Goal: Information Seeking & Learning: Learn about a topic

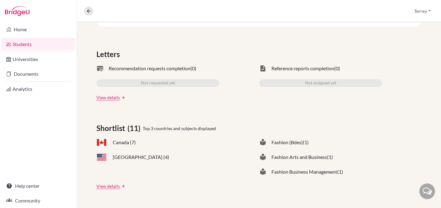
scroll to position [176, 0]
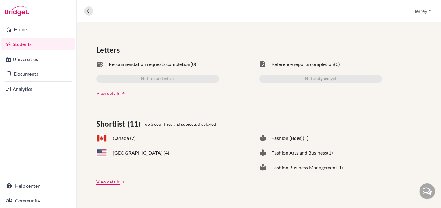
click at [103, 93] on link "View details" at bounding box center [107, 93] width 23 height 6
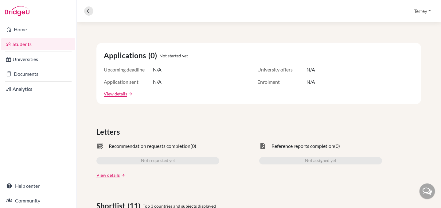
scroll to position [104, 0]
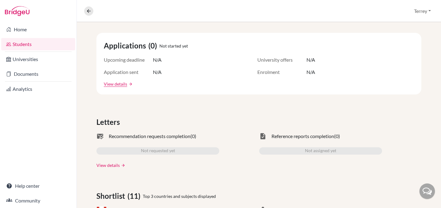
click at [100, 168] on link "View details" at bounding box center [107, 165] width 23 height 6
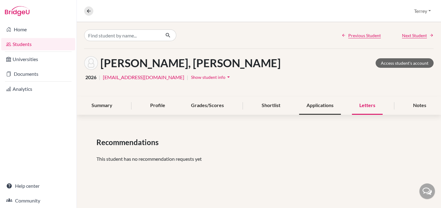
click at [324, 102] on div "Applications" at bounding box center [320, 106] width 42 height 18
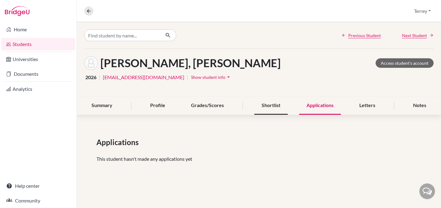
click at [276, 104] on div "Shortlist" at bounding box center [270, 106] width 33 height 18
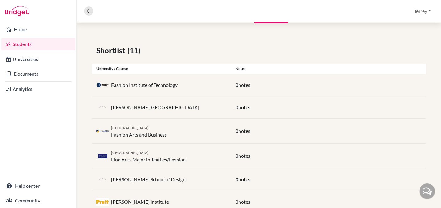
scroll to position [50, 0]
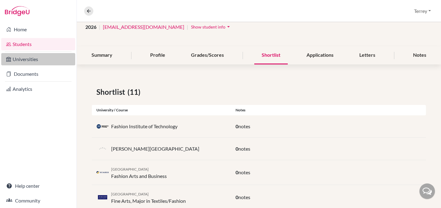
click at [28, 61] on link "Universities" at bounding box center [38, 59] width 74 height 12
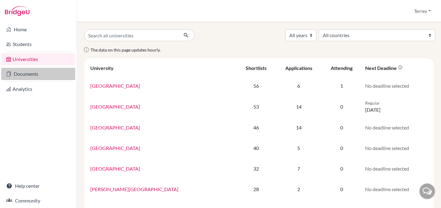
click at [29, 74] on link "Documents" at bounding box center [38, 74] width 74 height 12
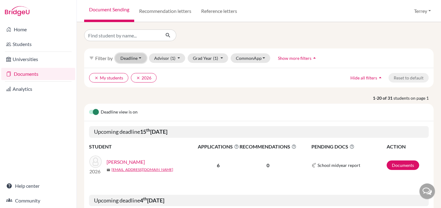
click at [135, 56] on button "Deadline - Select a date range Or double click for a single date selection Toda…" at bounding box center [130, 58] width 31 height 10
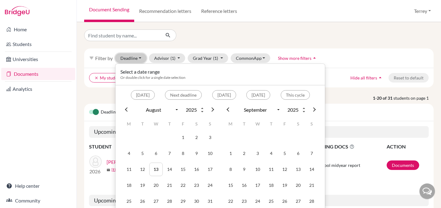
click at [135, 56] on button "Deadline - Select a date range Or double click for a single date selection Toda…" at bounding box center [130, 58] width 31 height 10
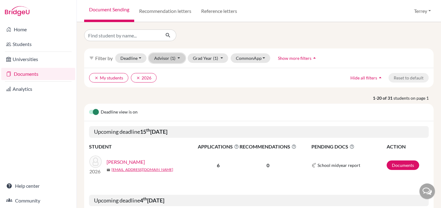
click at [170, 61] on button "Advisor (1)" at bounding box center [167, 58] width 37 height 10
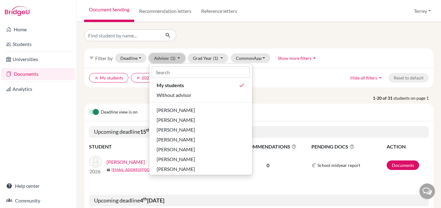
click at [170, 61] on button "Advisor (1)" at bounding box center [167, 58] width 37 height 10
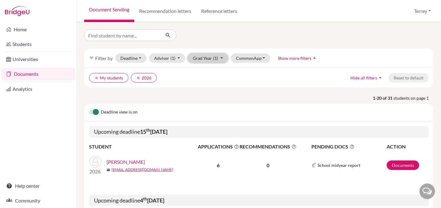
click at [202, 57] on button "Grad Year (1)" at bounding box center [208, 58] width 41 height 10
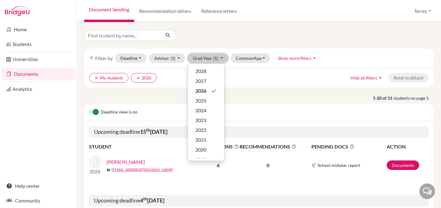
click at [202, 57] on button "Grad Year (1)" at bounding box center [208, 58] width 41 height 10
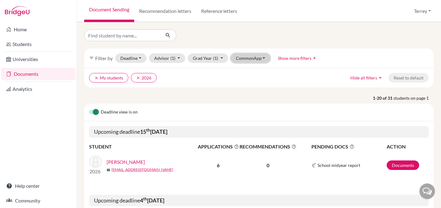
click at [246, 58] on button "CommonApp" at bounding box center [251, 58] width 40 height 10
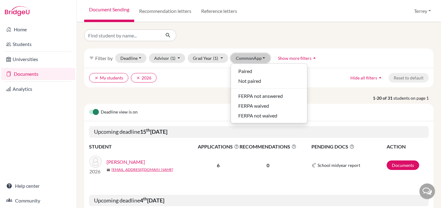
click at [246, 58] on button "CommonApp" at bounding box center [251, 58] width 40 height 10
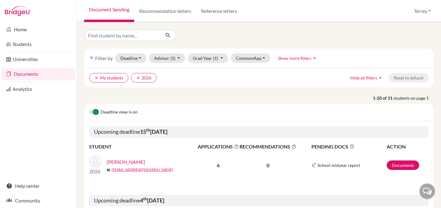
click at [292, 60] on span "Show more filters" at bounding box center [294, 58] width 33 height 5
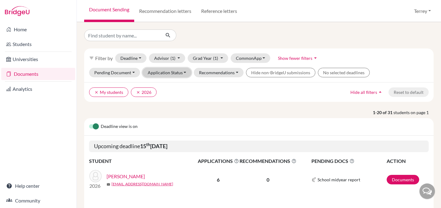
click at [178, 73] on button "Application Status" at bounding box center [167, 73] width 49 height 10
click at [131, 70] on button "Pending Document" at bounding box center [114, 73] width 51 height 10
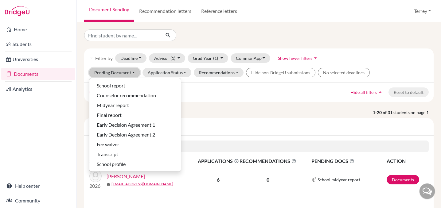
click at [131, 70] on button "Pending Document" at bounding box center [114, 73] width 51 height 10
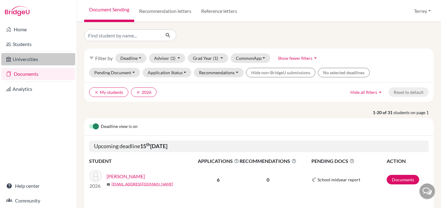
click at [25, 60] on link "Universities" at bounding box center [38, 59] width 74 height 12
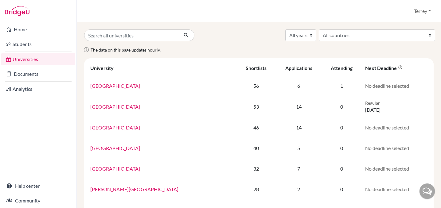
click at [22, 57] on link "Universities" at bounding box center [38, 59] width 74 height 12
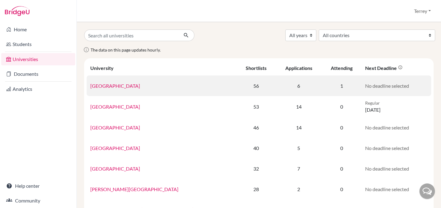
click at [116, 88] on link "[GEOGRAPHIC_DATA]" at bounding box center [115, 86] width 50 height 6
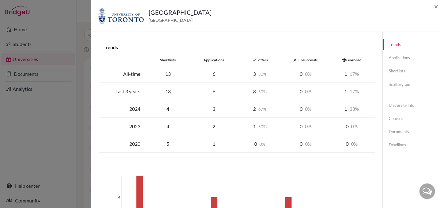
scroll to position [145, 0]
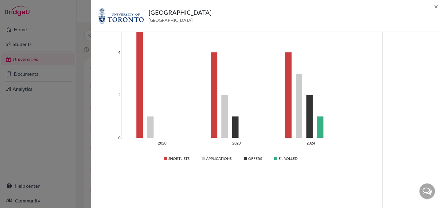
click at [59, 121] on div "University of Toronto Canada × Trends shortlists applications done offers close…" at bounding box center [220, 104] width 441 height 208
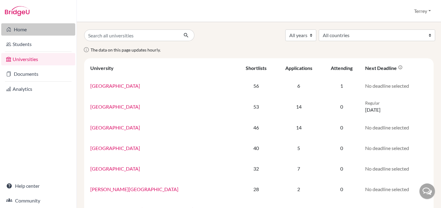
click at [15, 27] on link "Home" at bounding box center [38, 29] width 74 height 12
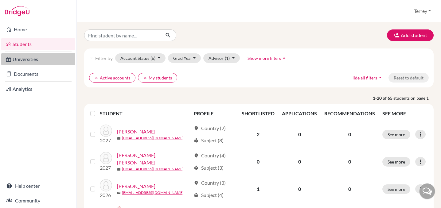
click at [25, 61] on link "Universities" at bounding box center [38, 59] width 74 height 12
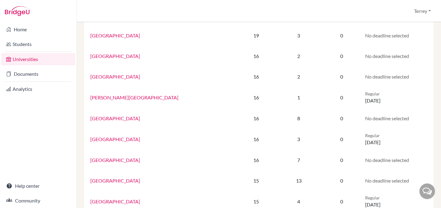
scroll to position [418, 0]
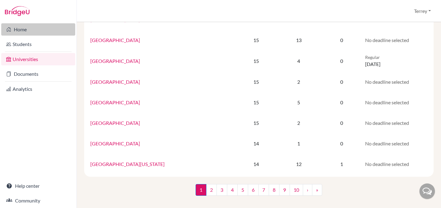
click at [16, 32] on link "Home" at bounding box center [38, 29] width 74 height 12
